Goal: Communication & Community: Answer question/provide support

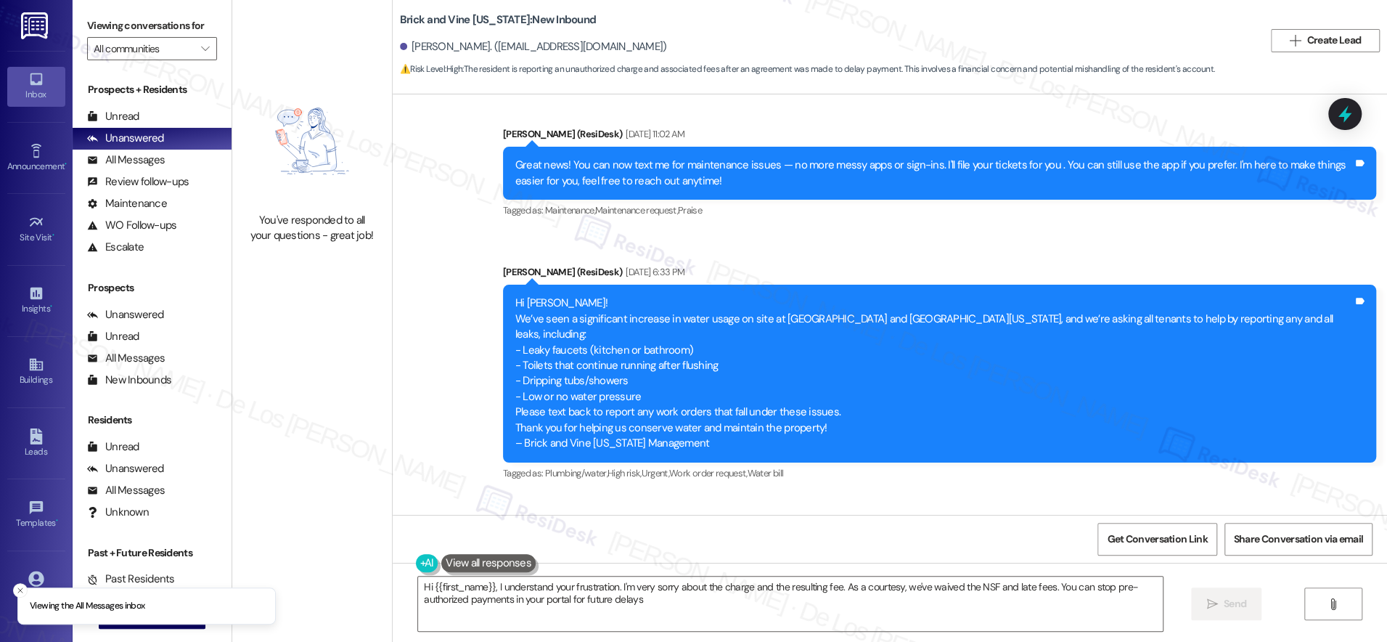
type textarea "Hi {{first_name}}, I understand your frustration. I'm very sorry about the char…"
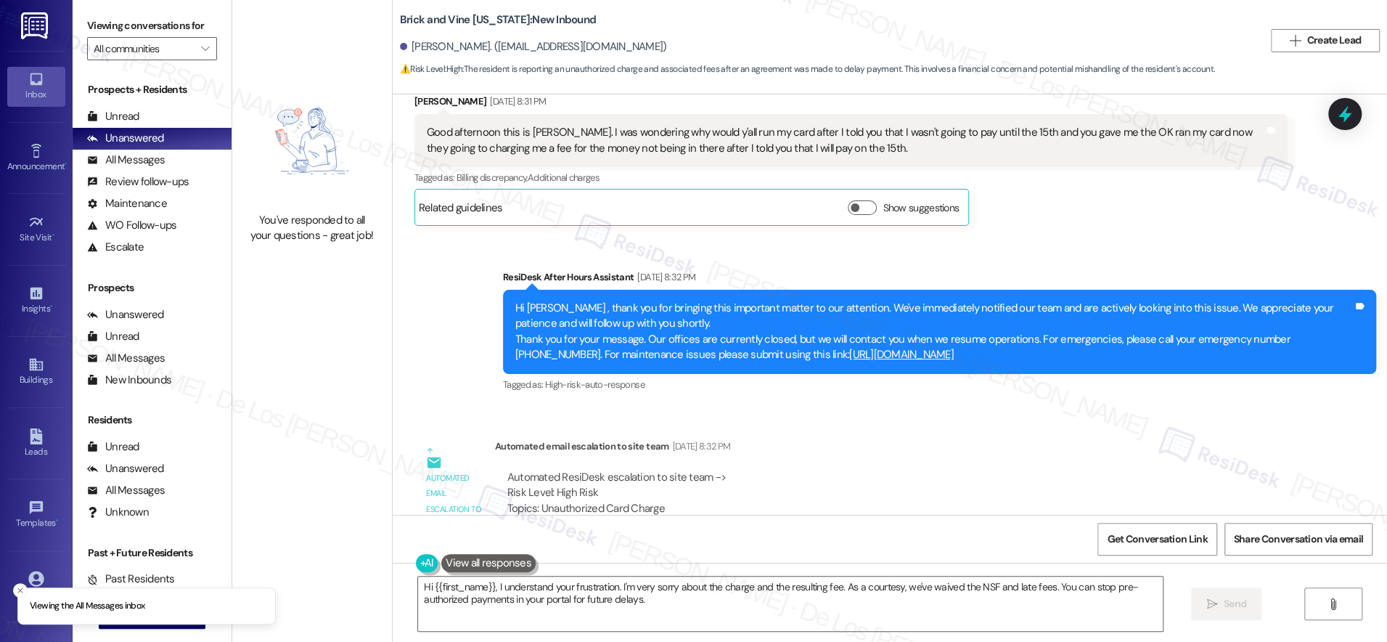
scroll to position [3608, 0]
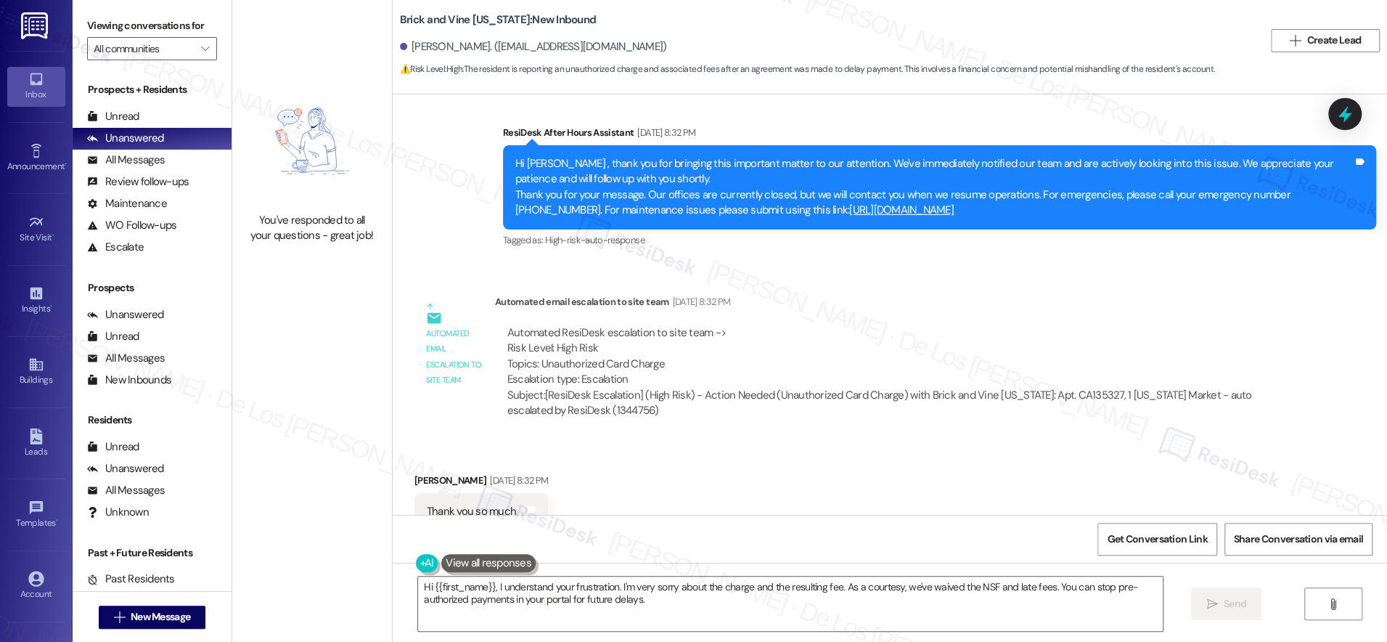
click at [770, 294] on div "Automated email escalation to site team Sep 09, 2025 at 8:32 PM" at bounding box center [891, 304] width 793 height 20
click at [1345, 105] on icon at bounding box center [1345, 114] width 25 height 25
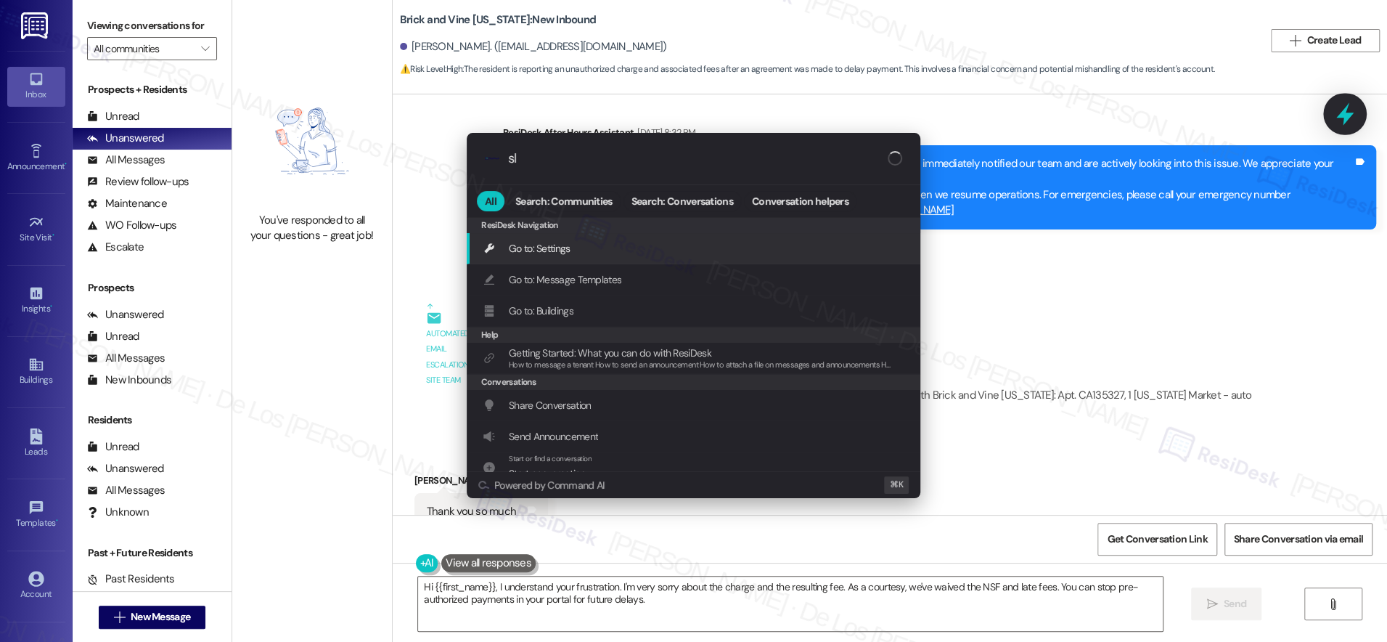
type input "sla"
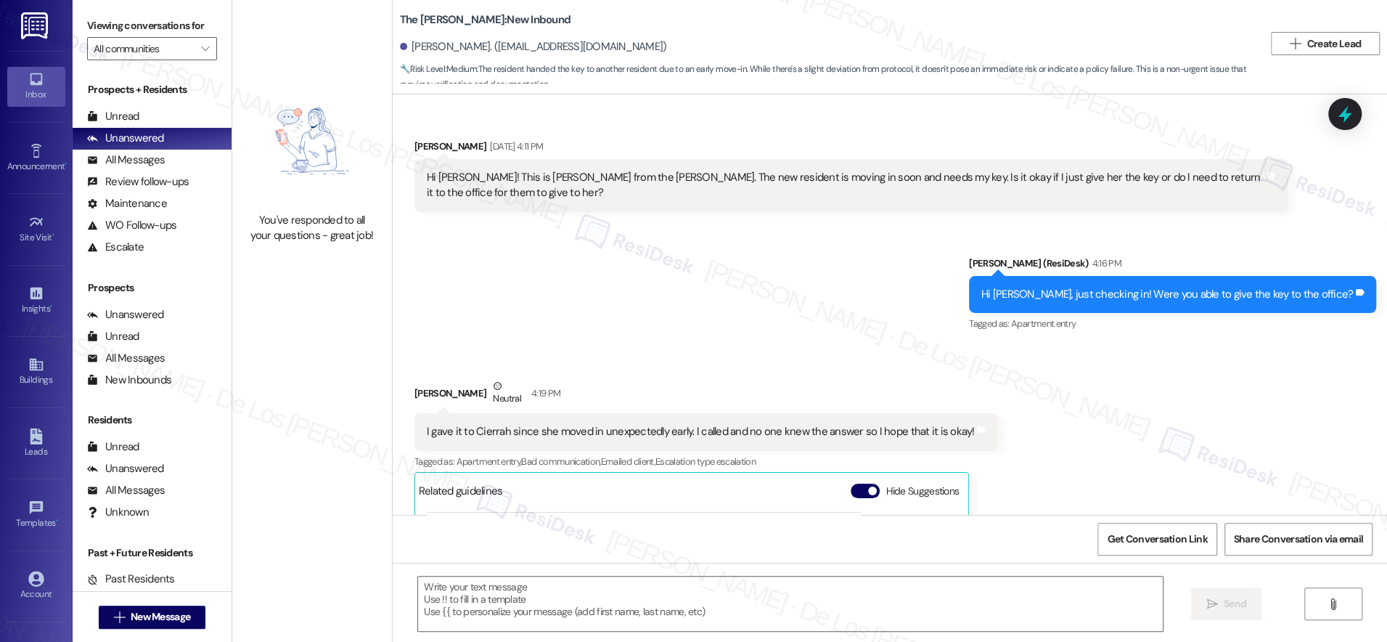
scroll to position [803, 0]
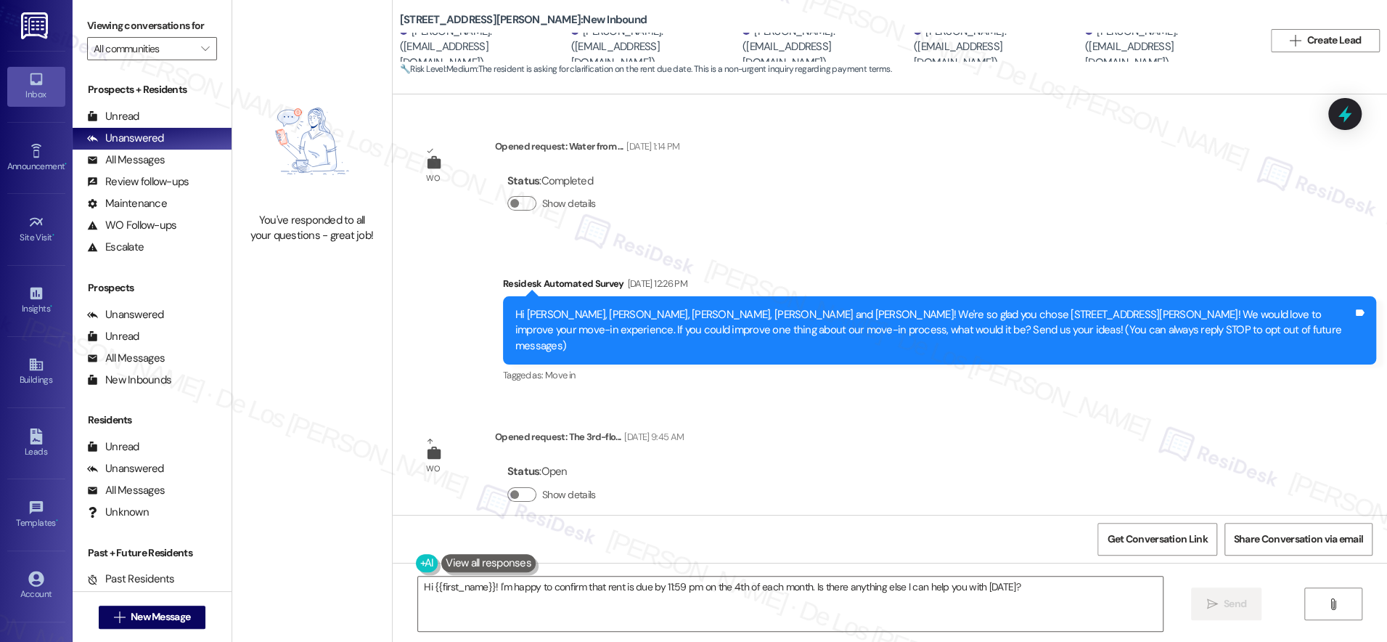
scroll to position [1336, 0]
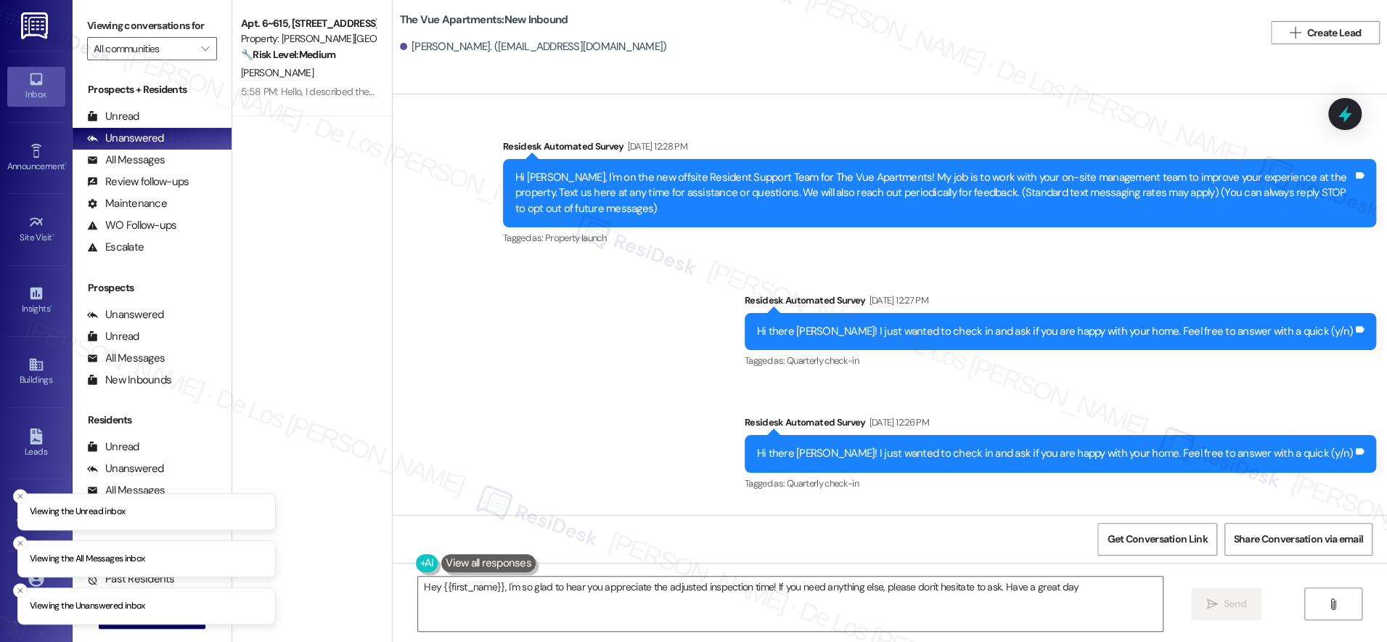
type textarea "Hey {{first_name}}, I'm so glad to hear you appreciate the adjusted inspection …"
